Goal: Information Seeking & Learning: Learn about a topic

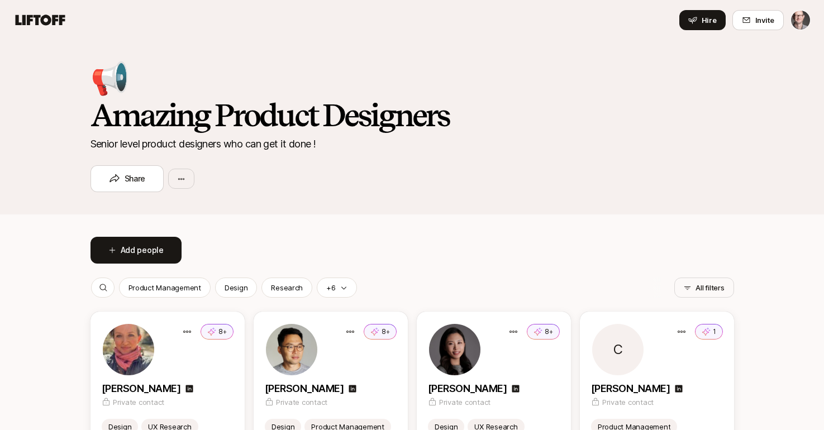
click at [42, 20] on icon at bounding box center [41, 20] width 50 height 11
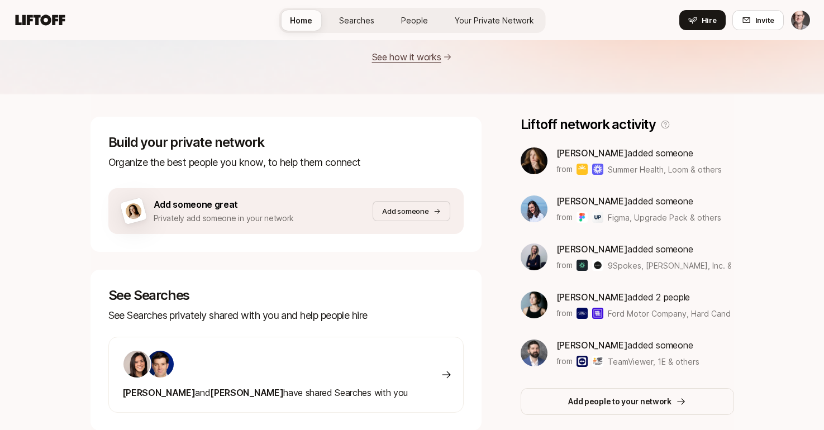
scroll to position [108, 0]
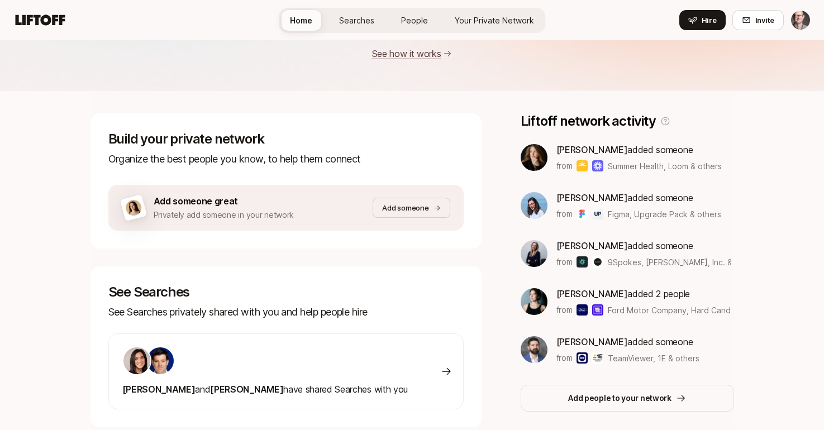
click at [536, 206] on img at bounding box center [534, 205] width 27 height 27
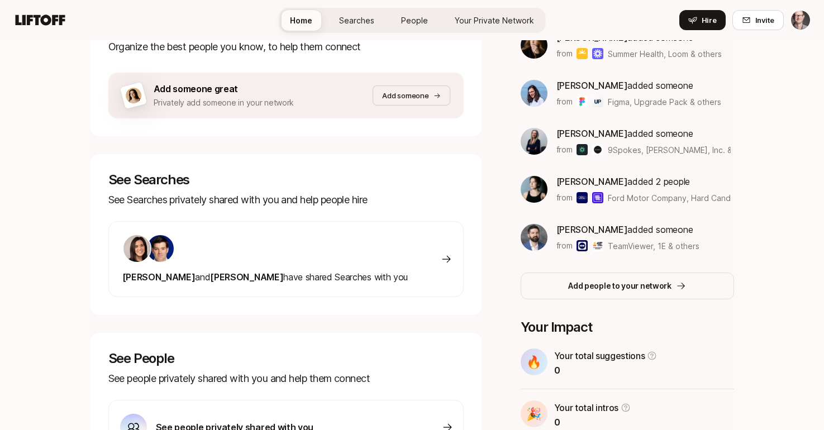
scroll to position [225, 0]
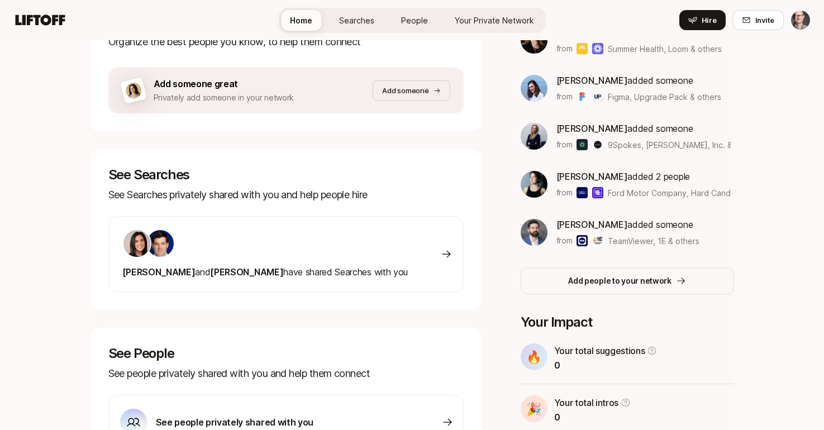
click at [289, 270] on span "Eleanor and Eric have shared Searches with you" at bounding box center [265, 272] width 286 height 11
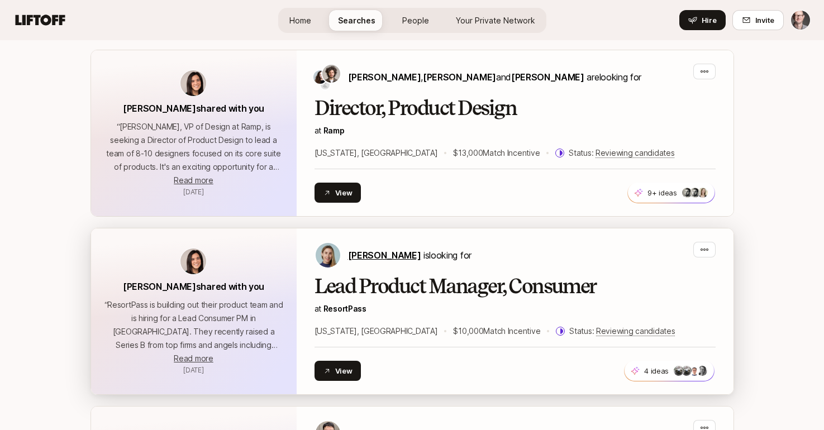
scroll to position [248, 0]
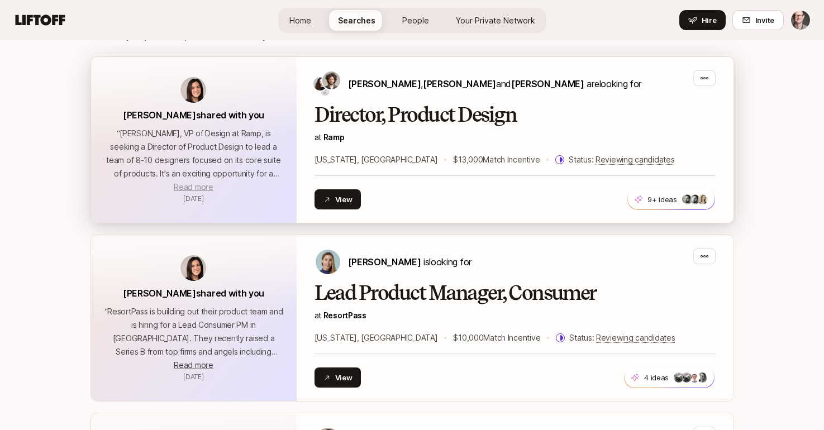
click at [197, 184] on span "Read more" at bounding box center [193, 186] width 39 height 9
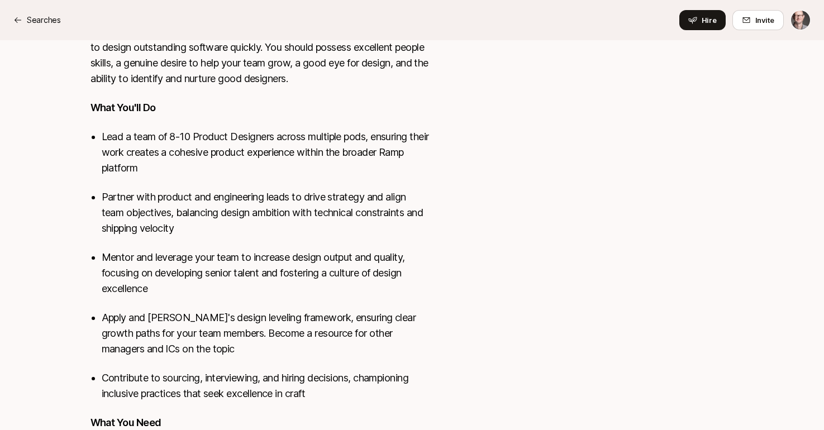
scroll to position [545, 0]
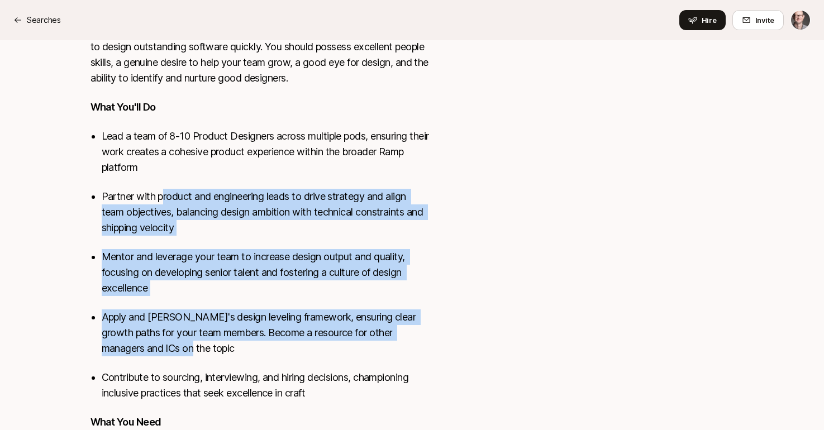
drag, startPoint x: 163, startPoint y: 193, endPoint x: 204, endPoint y: 345, distance: 157.4
click at [204, 345] on ul "Lead a team of 8-10 Product Designers across multiple pods, ensuring their work…" at bounding box center [266, 265] width 329 height 273
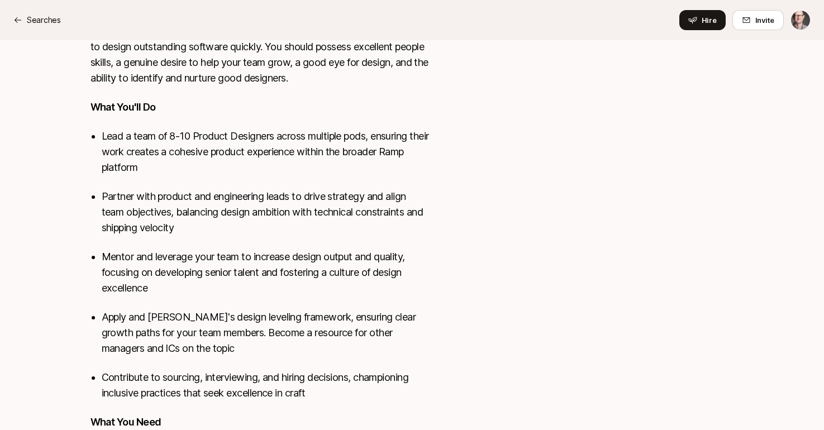
click at [205, 356] on p "Apply and [PERSON_NAME]'s design leveling framework, ensuring clear growth path…" at bounding box center [266, 333] width 329 height 47
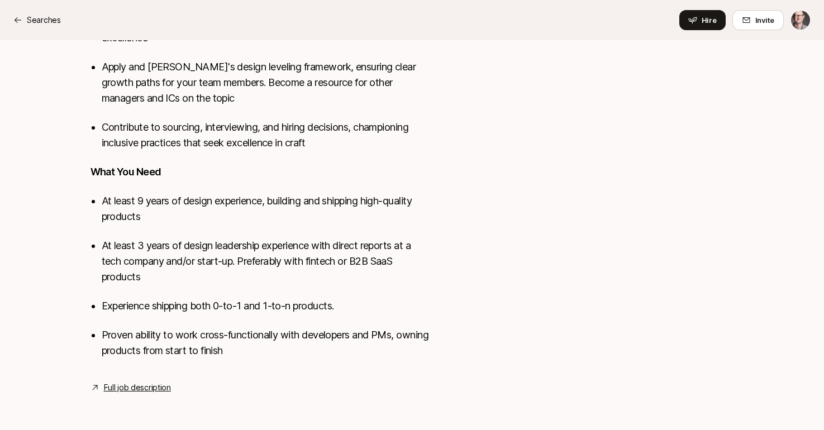
scroll to position [796, 0]
click at [149, 386] on link "Full job description" at bounding box center [137, 387] width 67 height 13
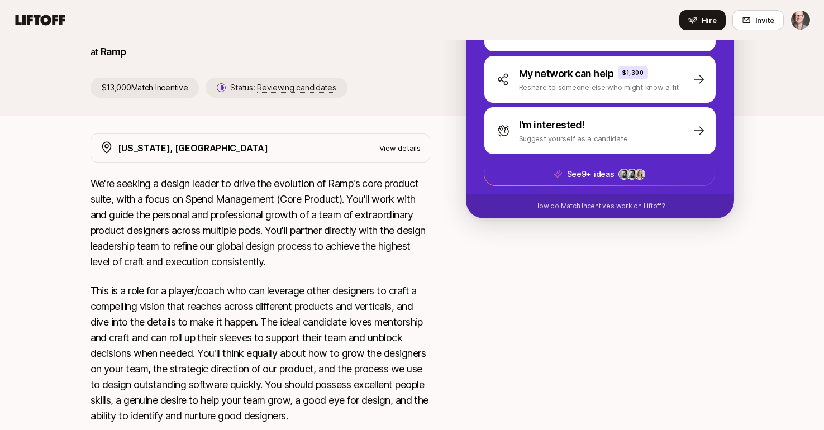
scroll to position [346, 0]
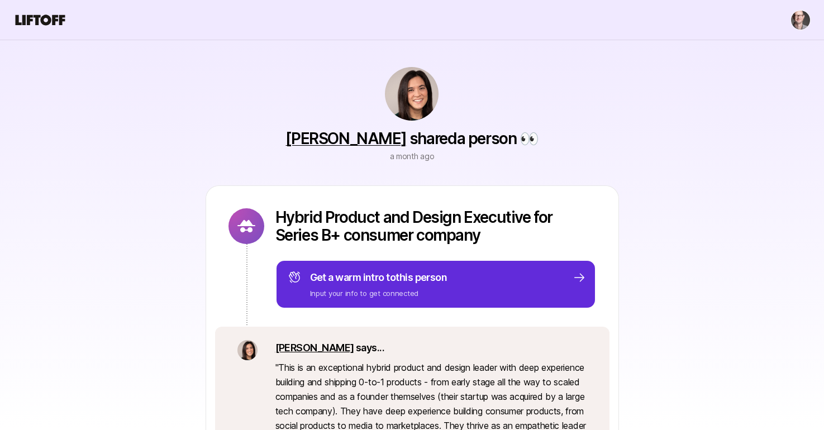
click at [98, 291] on div "Hybrid Product and Design Executive for Series B+ consumer company Get a warm i…" at bounding box center [413, 379] width 644 height 387
